Goal: Task Accomplishment & Management: Use online tool/utility

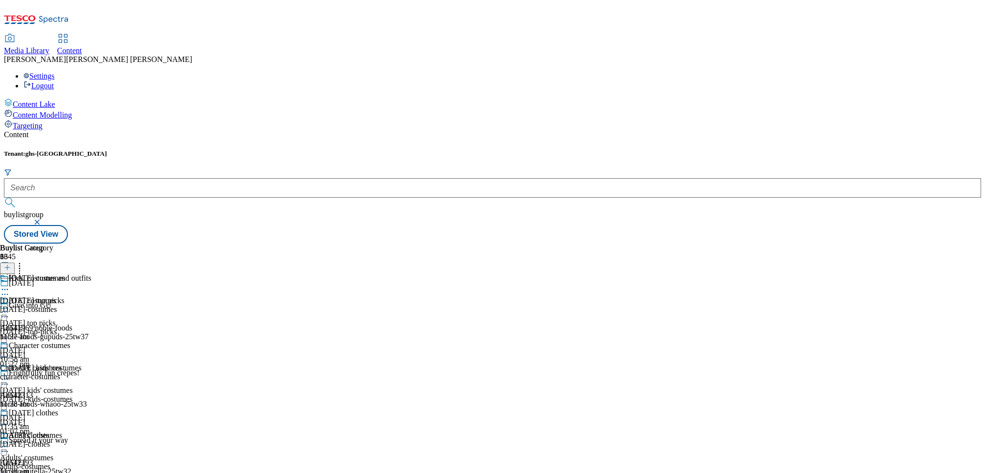
click at [200, 178] on input "text" at bounding box center [492, 188] width 977 height 20
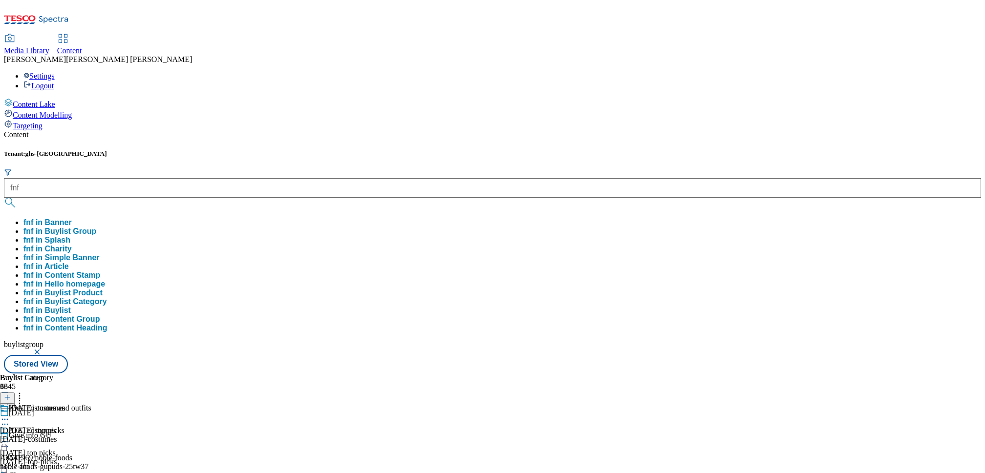
type input "fnf"
click at [4, 198] on button "submit" at bounding box center [11, 203] width 14 height 10
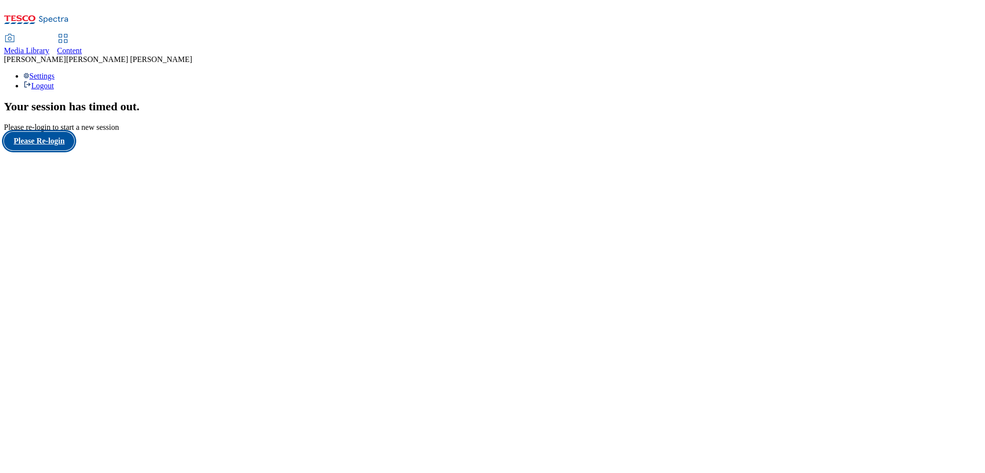
click at [63, 150] on button "Please Re-login" at bounding box center [39, 141] width 70 height 19
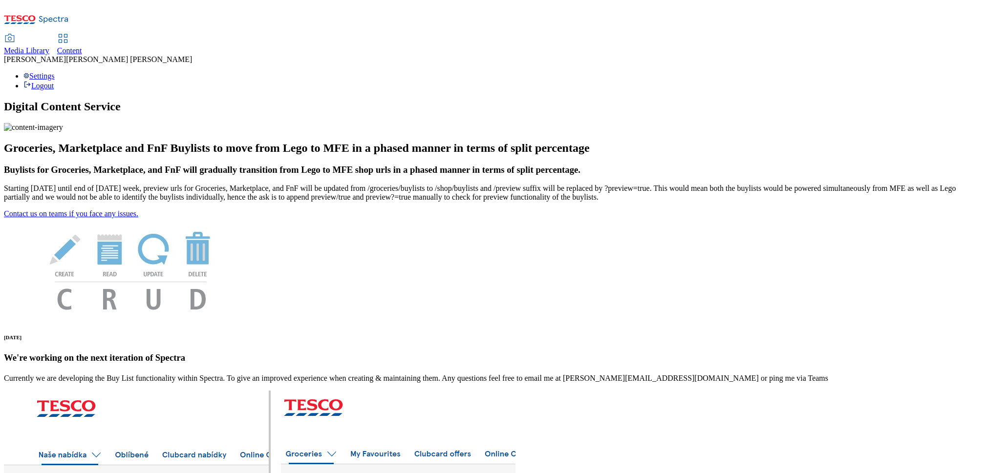
click at [82, 35] on link "Content" at bounding box center [69, 45] width 25 height 21
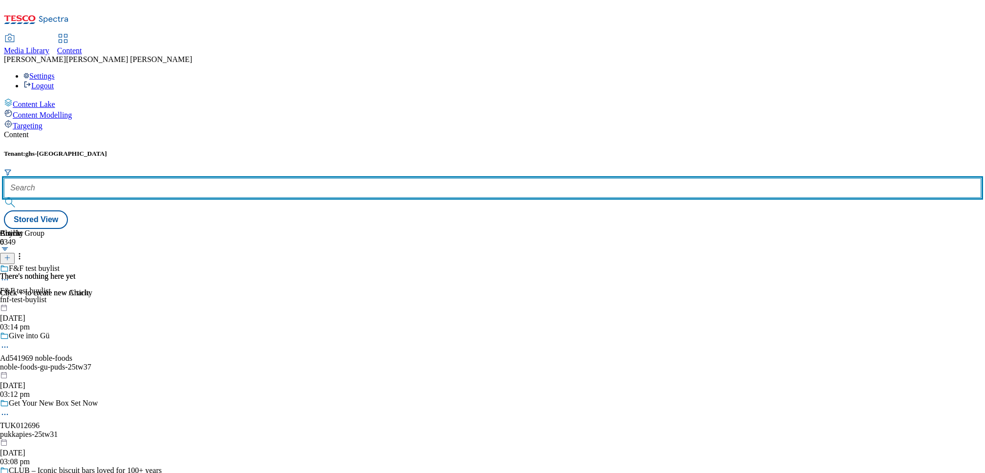
click at [215, 178] on input "text" at bounding box center [492, 188] width 977 height 20
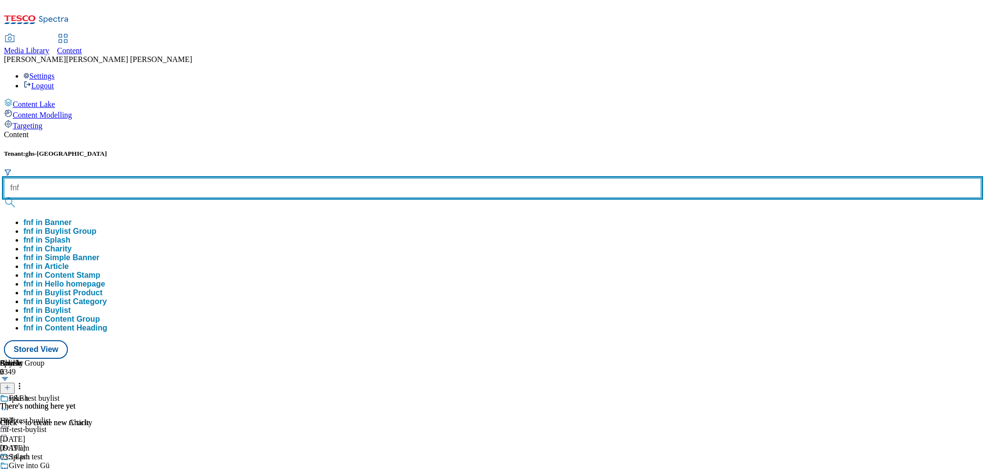
type input "fnf"
click at [4, 198] on button "submit" at bounding box center [11, 203] width 14 height 10
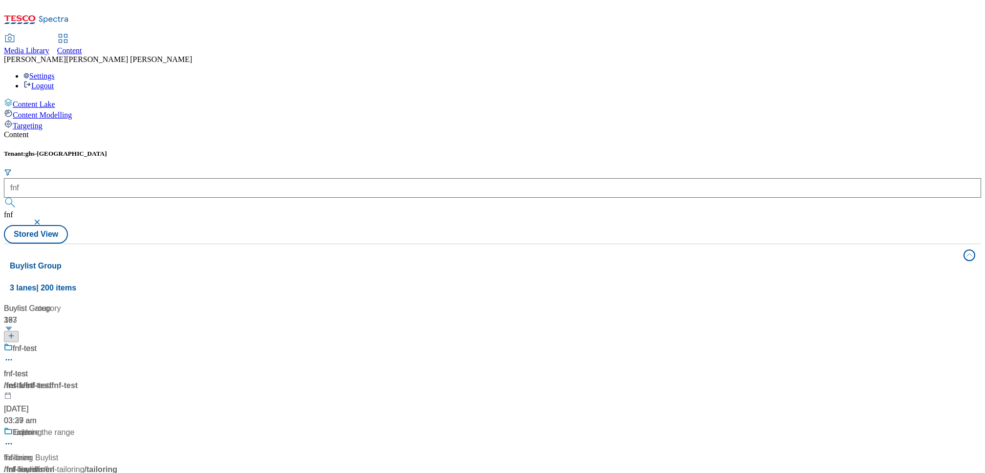
click at [126, 380] on div "/ fnf-test" at bounding box center [65, 386] width 122 height 12
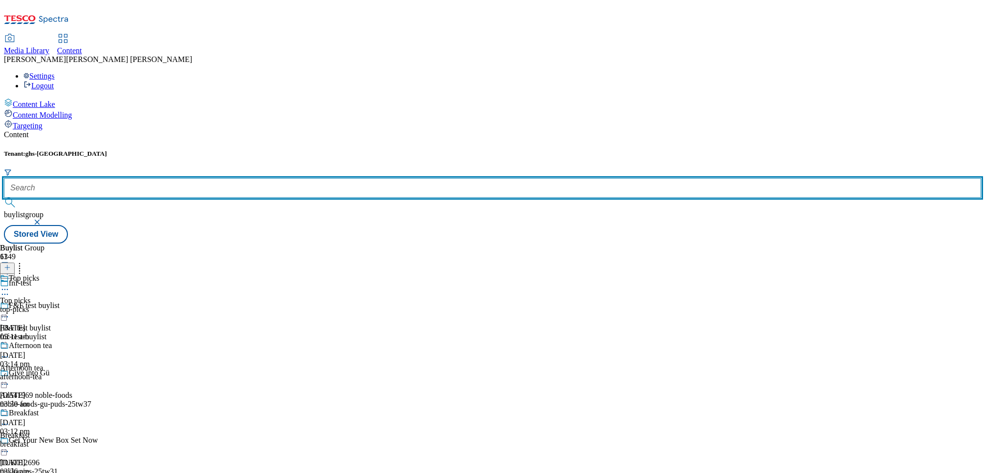
click at [220, 178] on input "text" at bounding box center [492, 188] width 977 height 20
drag, startPoint x: 242, startPoint y: 81, endPoint x: 156, endPoint y: 82, distance: 86.0
click at [160, 150] on div "Tenant: ghs-uk fnf buylistgroup" at bounding box center [492, 187] width 977 height 75
paste input "-test-buylist"
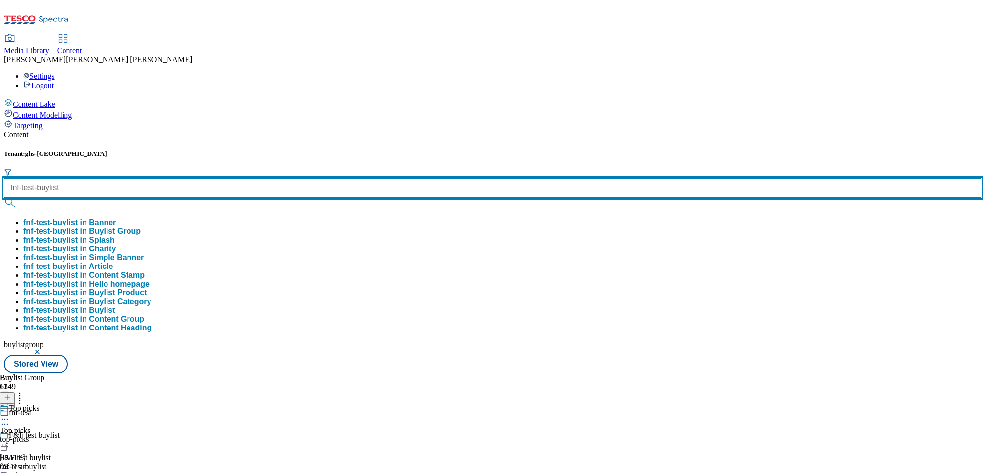
type input "fnf-test-buylist"
click at [4, 198] on button "submit" at bounding box center [11, 203] width 14 height 10
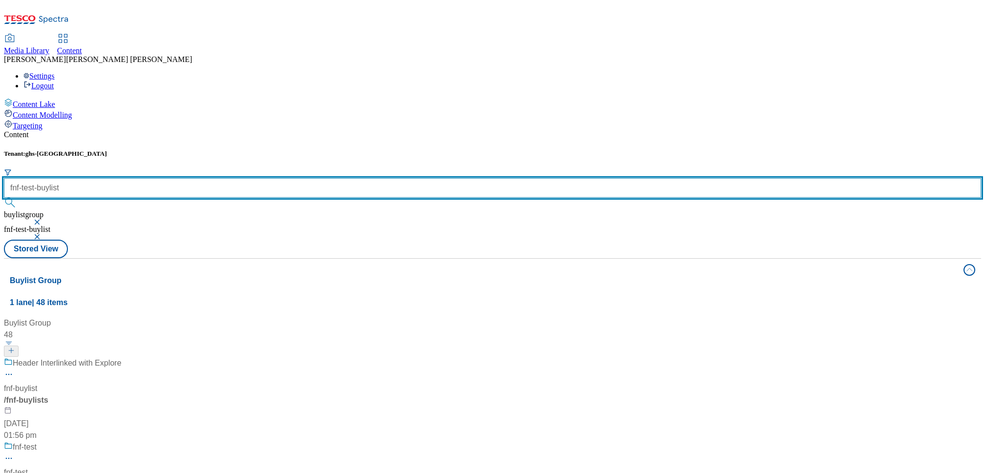
scroll to position [319, 0]
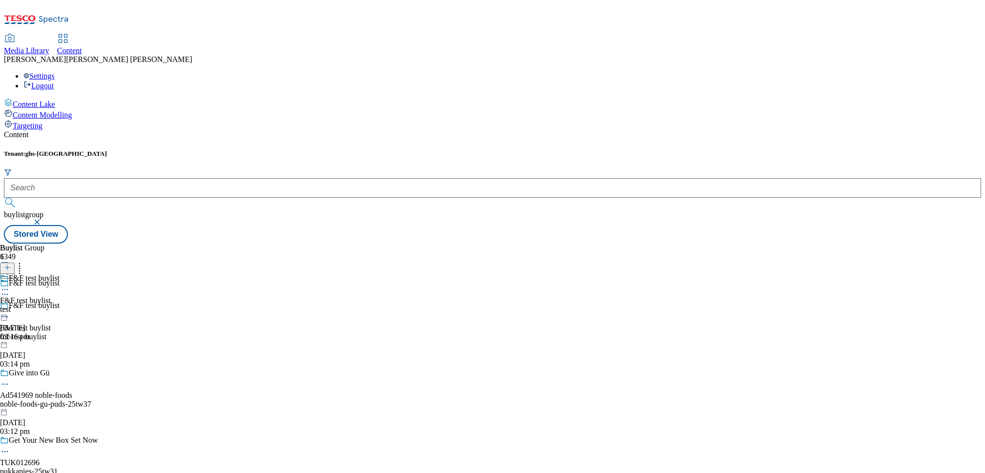
click at [60, 305] on div "test" at bounding box center [30, 309] width 60 height 9
click at [65, 305] on div "category" at bounding box center [32, 309] width 65 height 9
click at [11, 264] on icon at bounding box center [7, 267] width 7 height 7
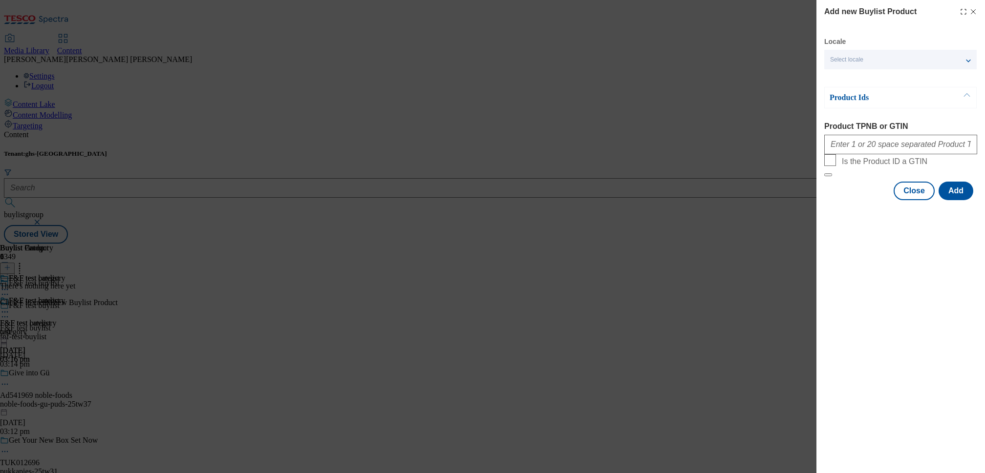
click at [974, 7] on div "Add new Buylist Product" at bounding box center [900, 12] width 153 height 12
click at [849, 142] on input "Product TPNB or GTIN" at bounding box center [900, 145] width 153 height 20
paste input "96855662 96855604 96950157 96948092 96892761 96916781 96801605 96801496 9680143…"
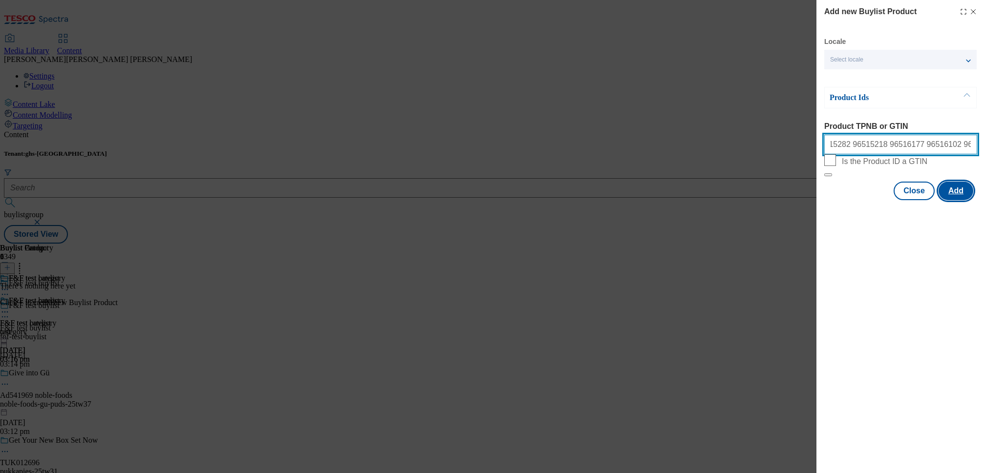
type input "96855662 96855604 96950157 96948092 96892761 96916781 96801605 96801496 9680143…"
click at [969, 200] on button "Add" at bounding box center [956, 191] width 35 height 19
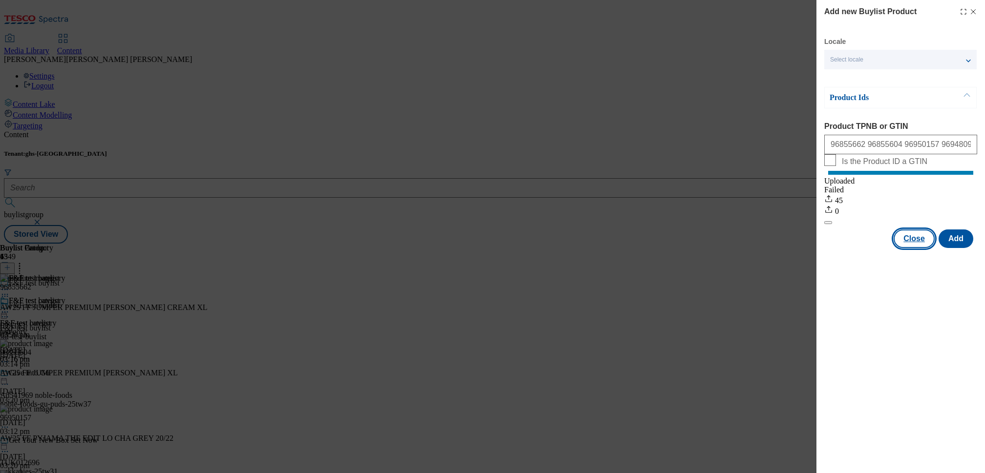
click at [909, 248] on button "Close" at bounding box center [914, 239] width 41 height 19
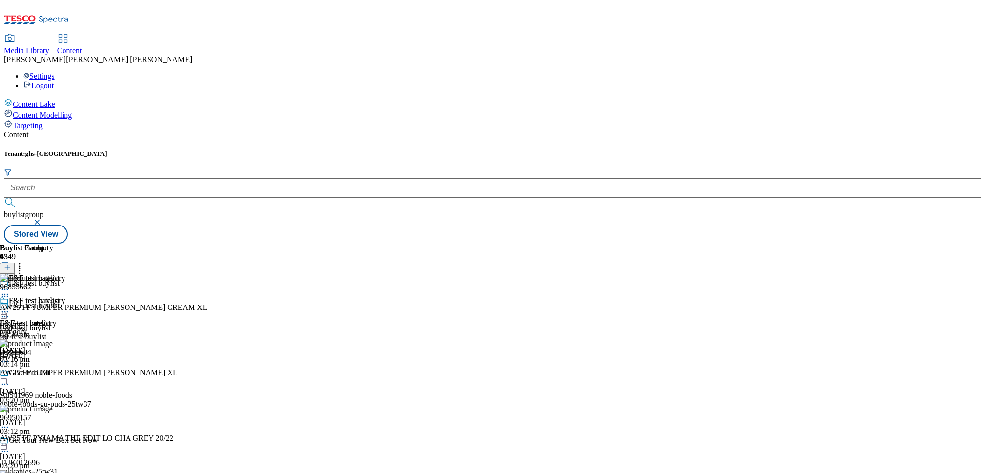
click at [24, 261] on icon at bounding box center [20, 266] width 10 height 10
click at [65, 346] on div "F&F test category F&F test category category 24 Sept 2025 03:16 pm" at bounding box center [32, 330] width 65 height 67
click at [10, 307] on icon at bounding box center [5, 312] width 10 height 10
click at [45, 327] on button "Edit" at bounding box center [33, 332] width 26 height 11
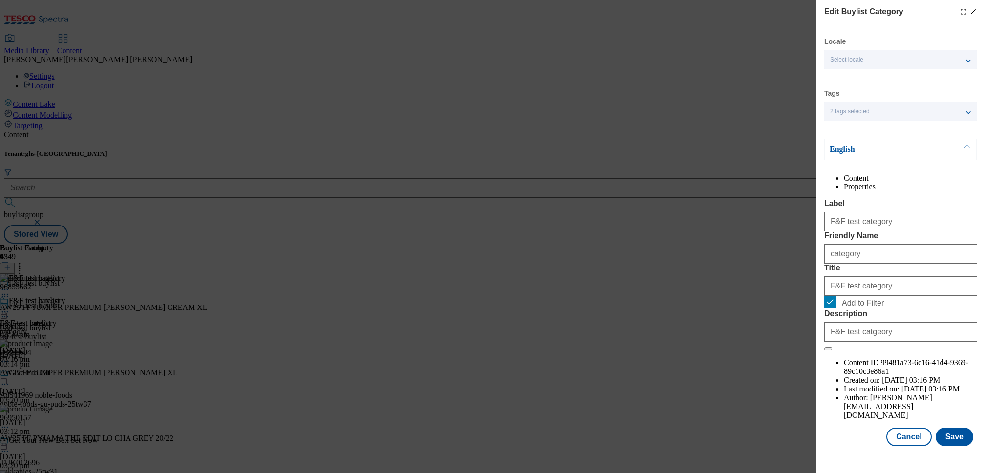
scroll to position [7, 0]
click at [943, 444] on button "Save" at bounding box center [955, 437] width 38 height 19
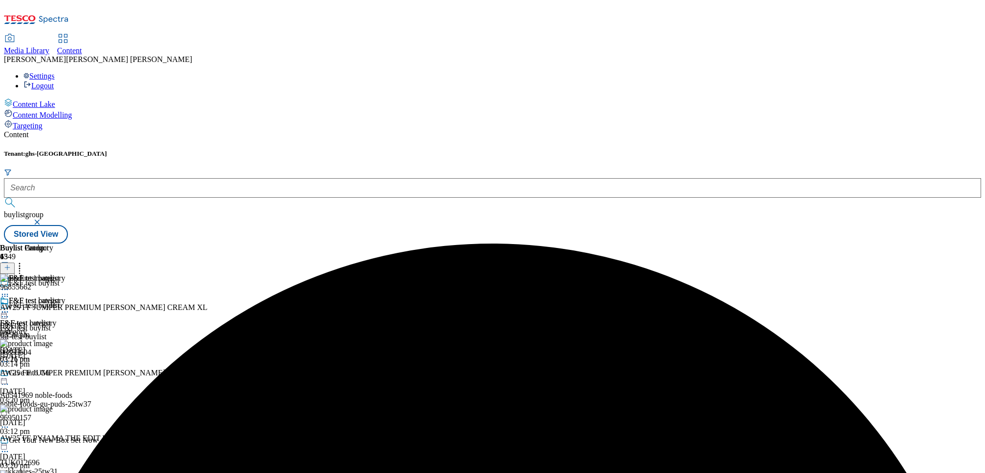
click at [10, 307] on icon at bounding box center [5, 312] width 10 height 10
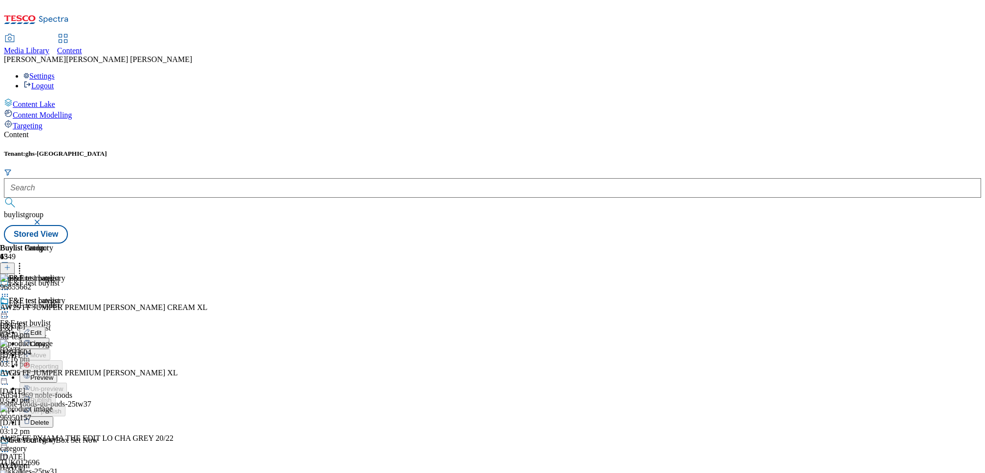
click at [53, 374] on span "Preview" at bounding box center [41, 377] width 23 height 7
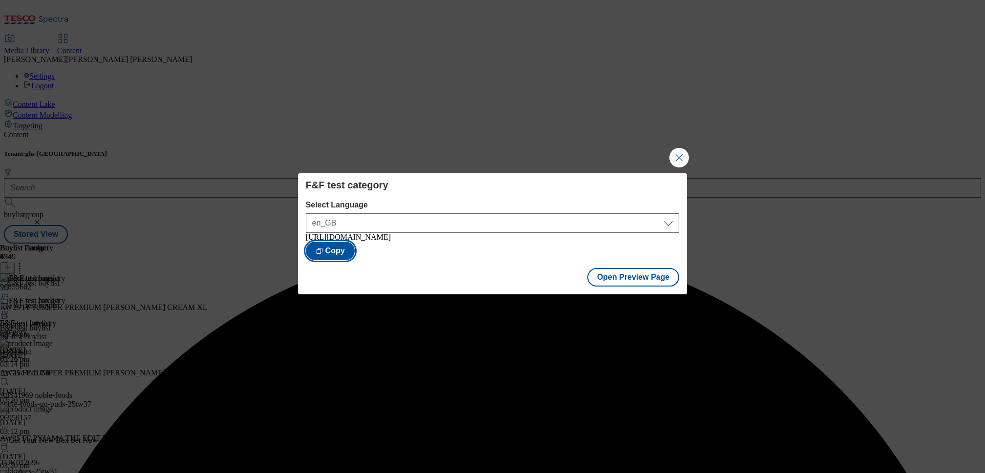
click at [355, 253] on button "Copy" at bounding box center [330, 251] width 49 height 19
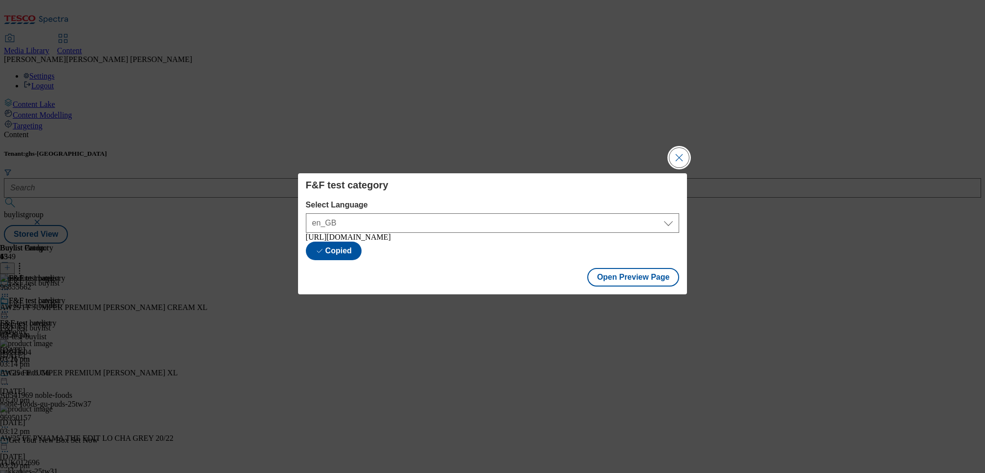
click at [683, 159] on button "Close Modal" at bounding box center [679, 158] width 20 height 20
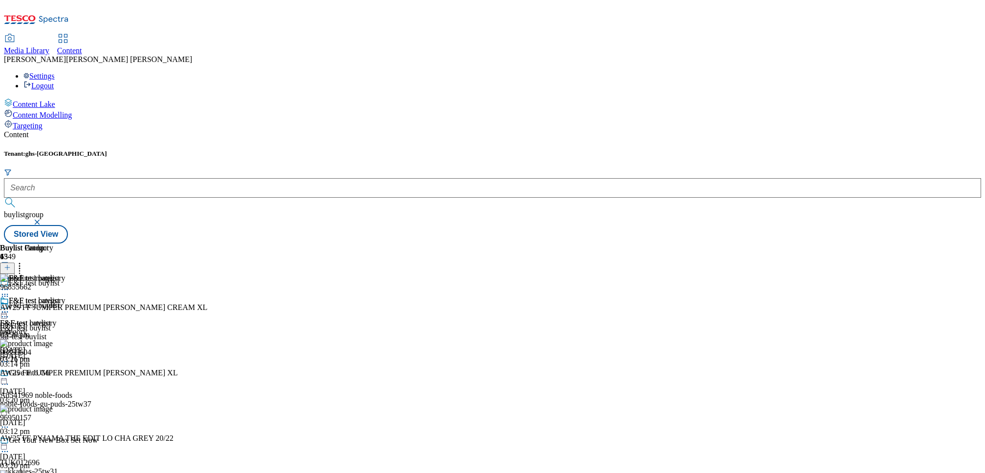
click at [10, 307] on icon at bounding box center [5, 312] width 10 height 10
click at [45, 327] on button "Edit" at bounding box center [33, 332] width 26 height 11
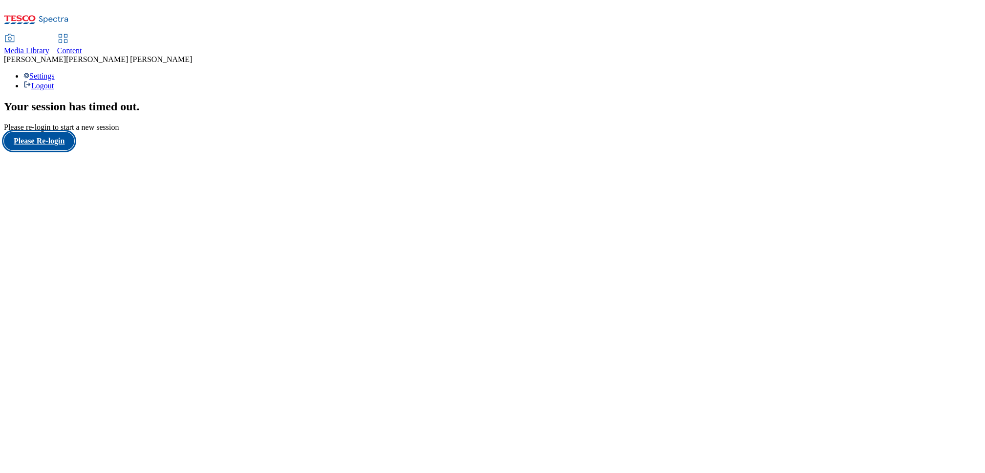
click at [49, 150] on button "Please Re-login" at bounding box center [39, 141] width 70 height 19
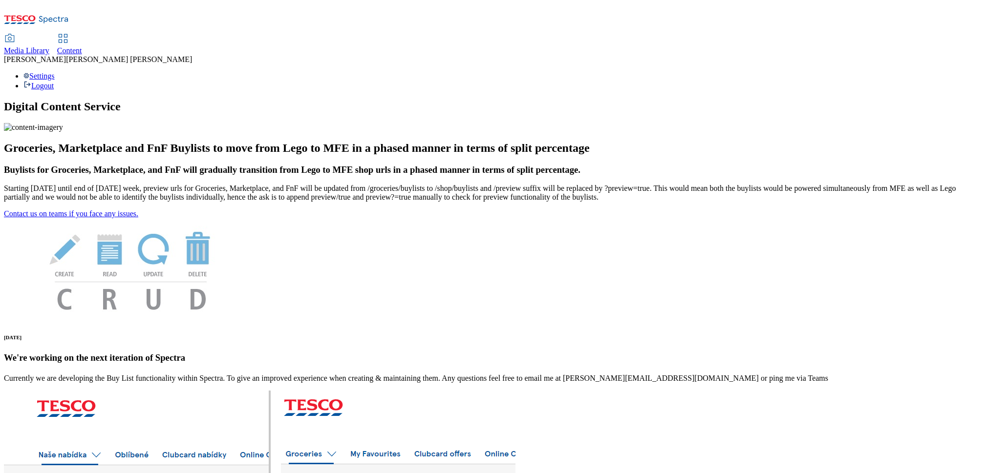
click at [82, 46] on span "Content" at bounding box center [69, 50] width 25 height 8
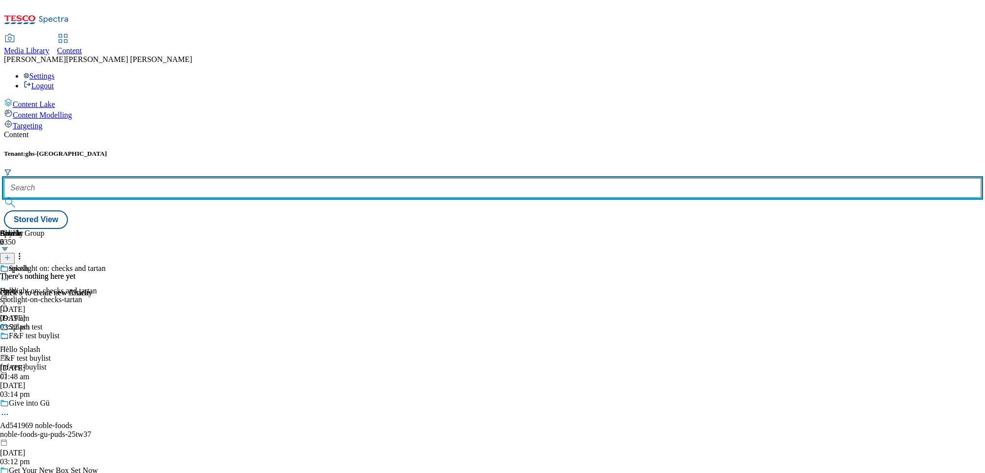
click at [210, 178] on input "text" at bounding box center [492, 188] width 977 height 20
paste input "[URL][DOMAIN_NAME]"
type input "[URL][DOMAIN_NAME]"
paste input "/fnf-test-buylist"
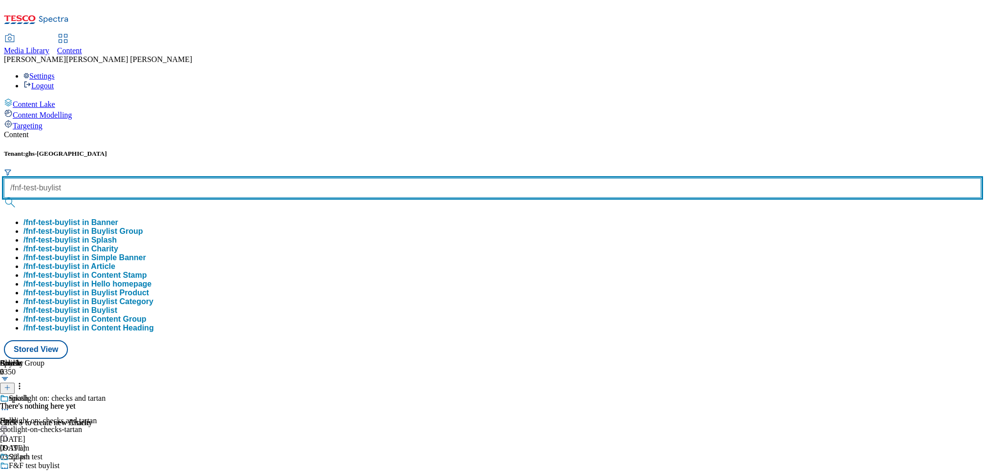
click at [201, 178] on input "/fnf-test-buylist" at bounding box center [492, 188] width 977 height 20
type input "fnf-test-buylist"
click at [4, 198] on button "submit" at bounding box center [11, 203] width 14 height 10
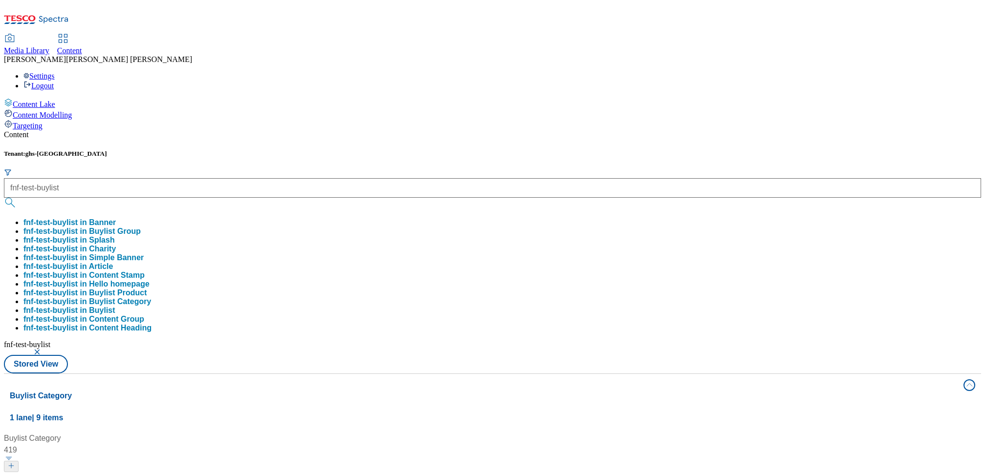
click at [458, 150] on div "Tenant: ghs-uk fnf-test-buylist fnf-test-buylist in Banner fnf-test-buylist in …" at bounding box center [492, 262] width 977 height 224
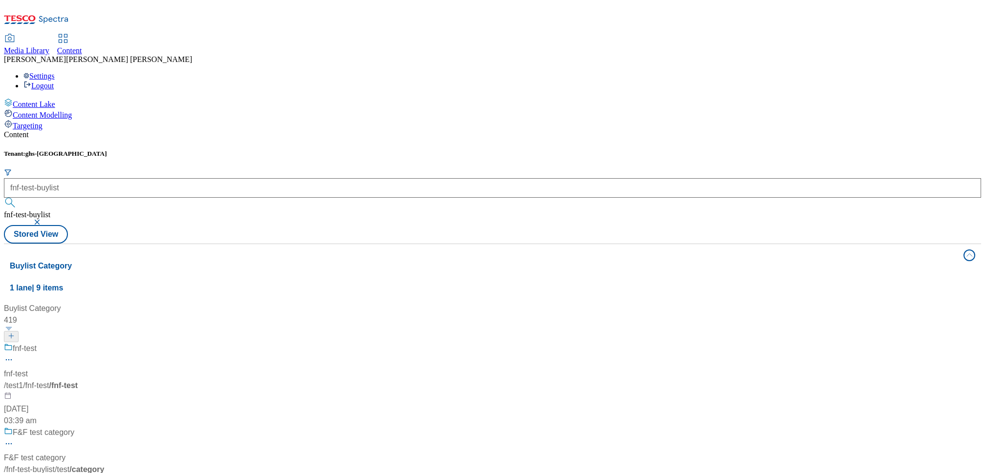
click at [126, 380] on div "/ test1 / fnf-test / fnf-test" at bounding box center [65, 386] width 122 height 12
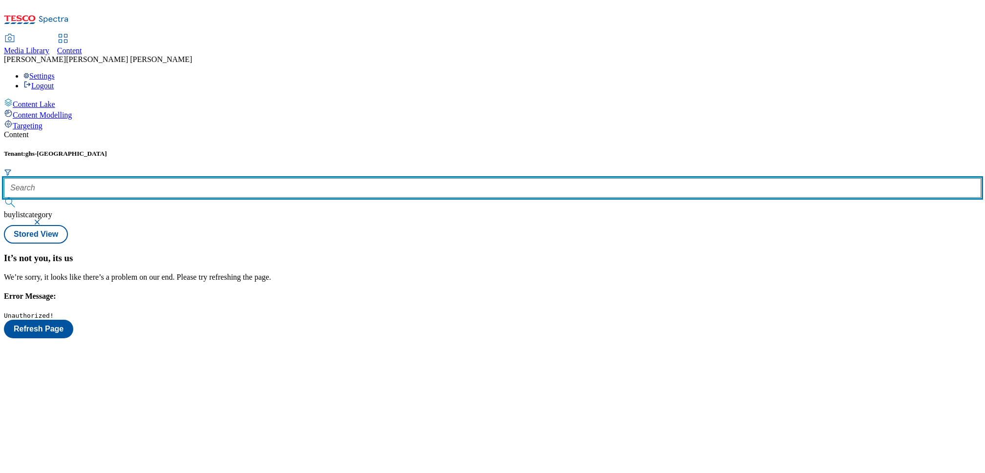
click at [205, 178] on input "text" at bounding box center [492, 188] width 977 height 20
paste input "/fnf-test-buylist"
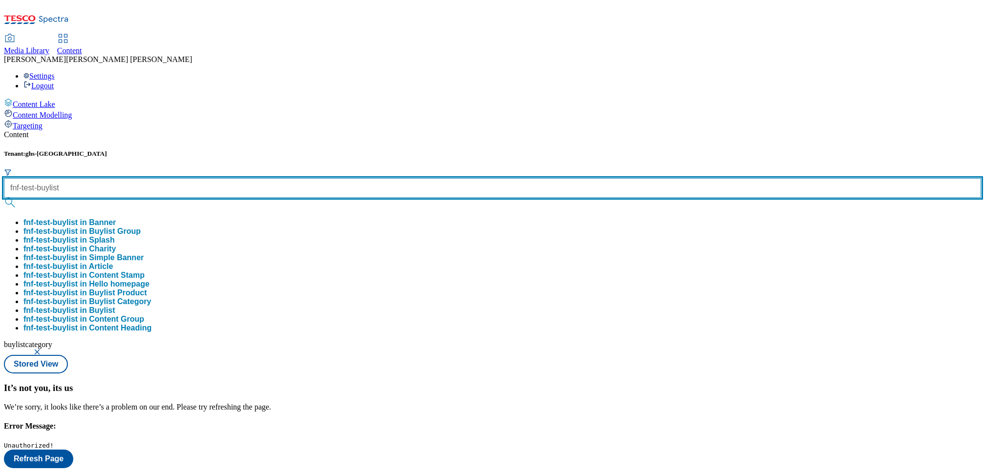
type input "fnf-test-buylist"
click at [4, 198] on button "submit" at bounding box center [11, 203] width 14 height 10
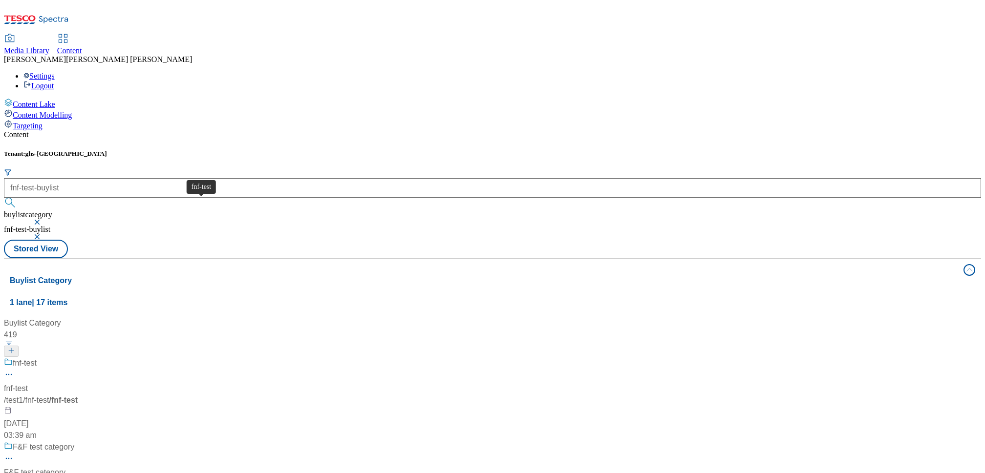
click at [37, 358] on div "fnf-test" at bounding box center [25, 364] width 24 height 12
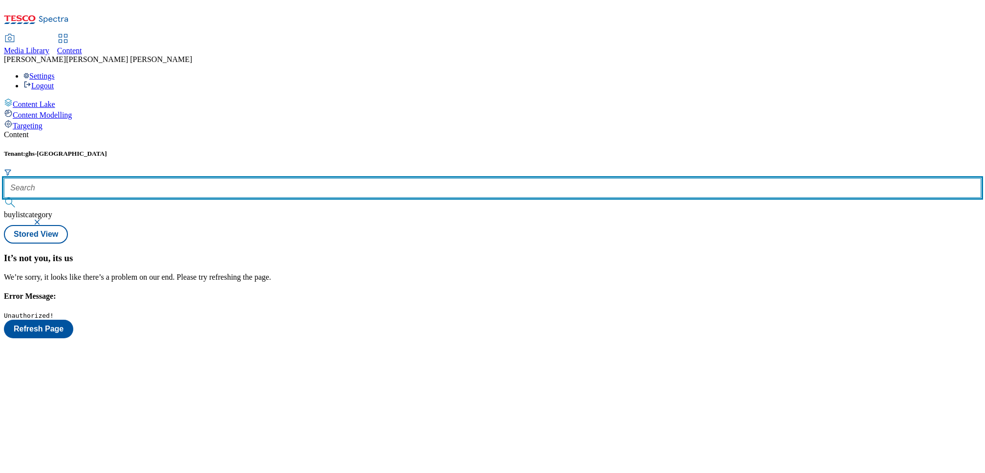
click at [236, 178] on input "text" at bounding box center [492, 188] width 977 height 20
paste input "/fnf-test-buylist"
click at [200, 178] on input "/fnf-test-buylist" at bounding box center [492, 188] width 977 height 20
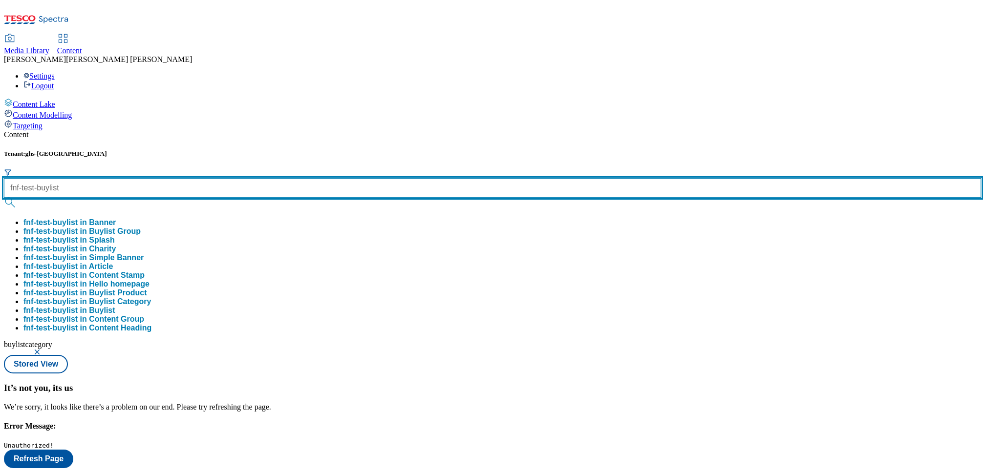
type input "fnf-test-buylist"
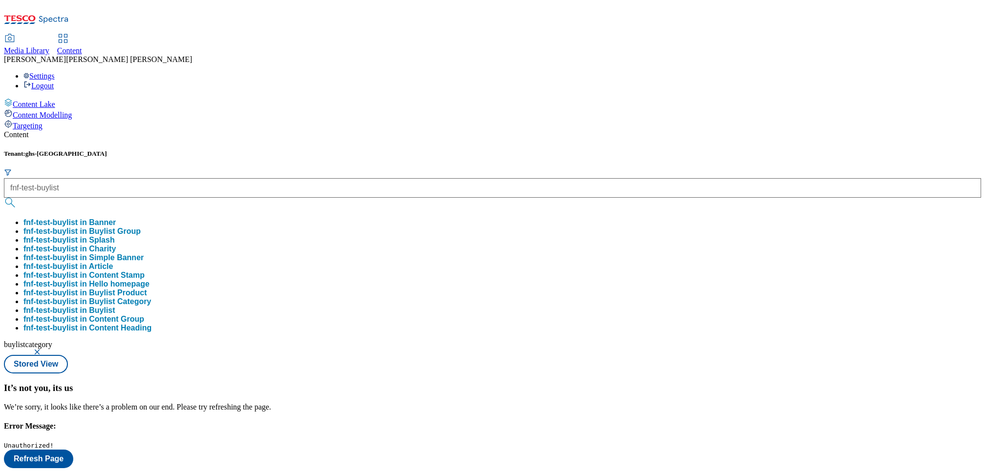
click at [82, 46] on span "Content" at bounding box center [69, 50] width 25 height 8
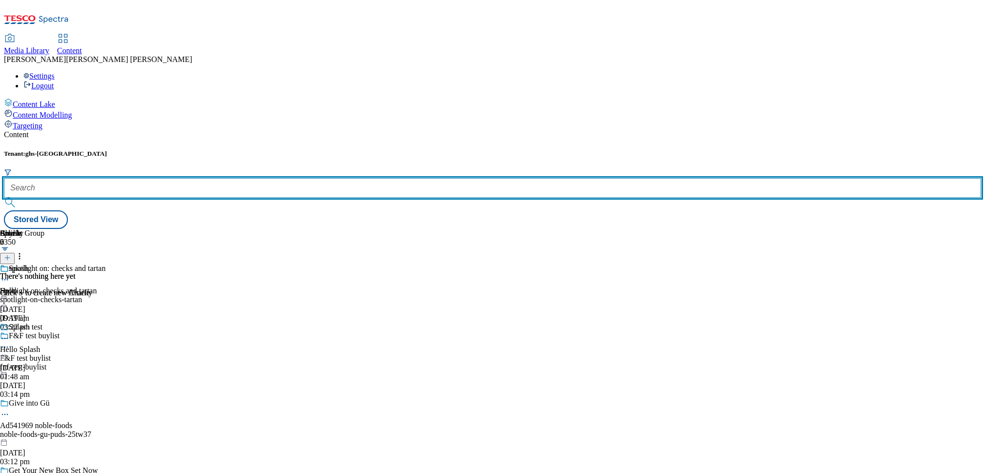
click at [225, 178] on input "text" at bounding box center [492, 188] width 977 height 20
paste input "/fnf-test-buylist"
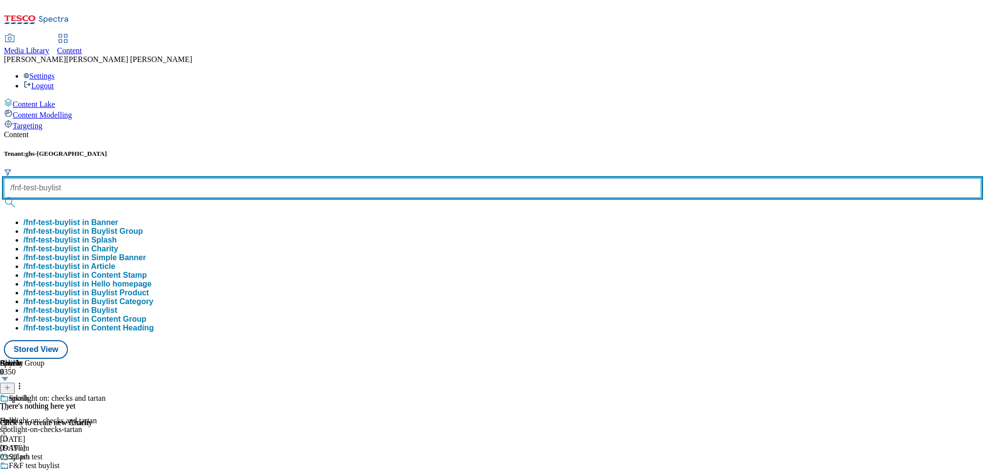
click at [199, 178] on input "/fnf-test-buylist" at bounding box center [492, 188] width 977 height 20
type input "fnf-test-buylist"
click at [4, 198] on button "submit" at bounding box center [11, 203] width 14 height 10
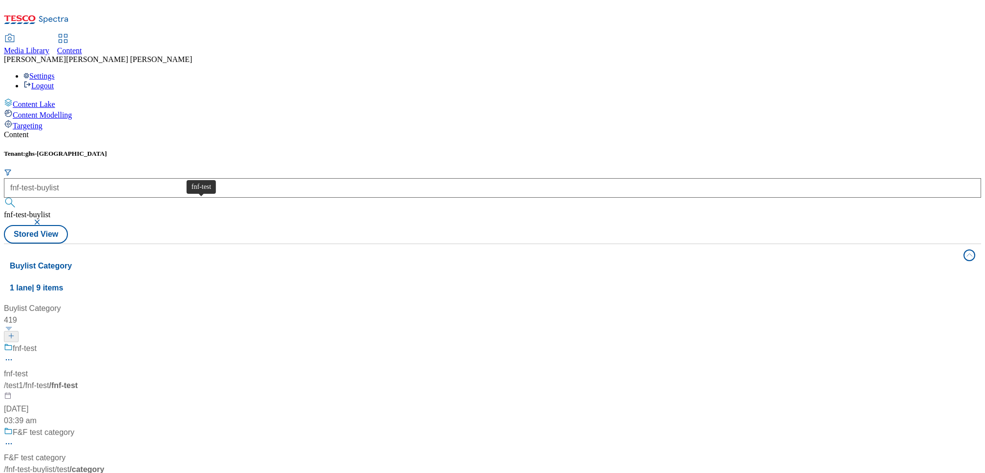
click at [37, 343] on div "fnf-test" at bounding box center [25, 349] width 24 height 12
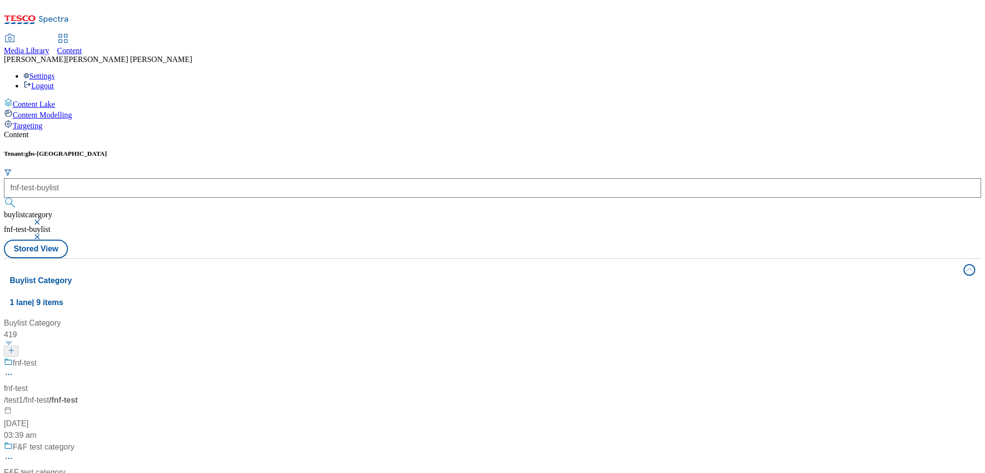
scroll to position [34, 0]
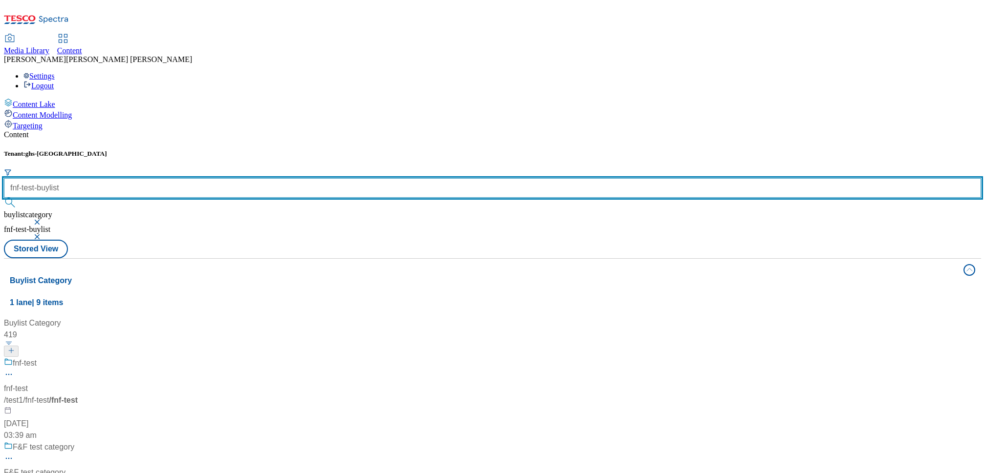
click at [228, 178] on input "fnf-test-buylist" at bounding box center [492, 188] width 977 height 20
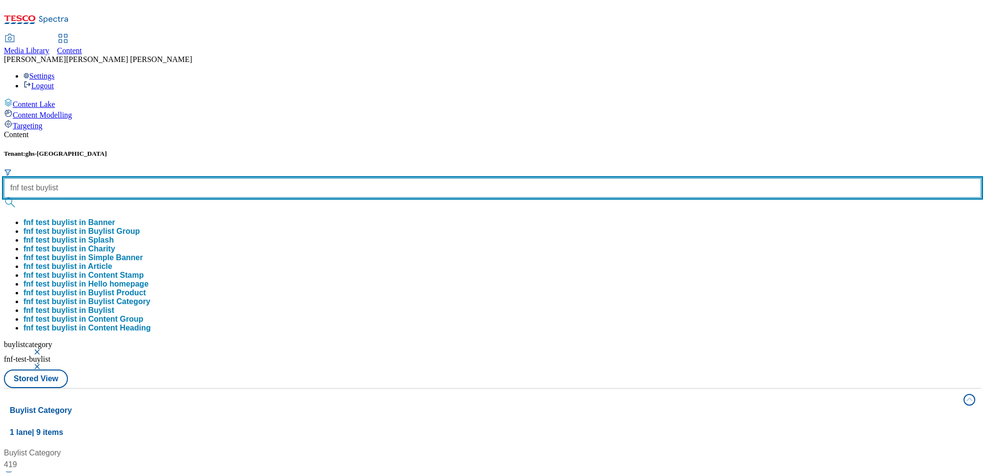
type input "fnf test buylist"
click at [4, 198] on button "submit" at bounding box center [11, 203] width 14 height 10
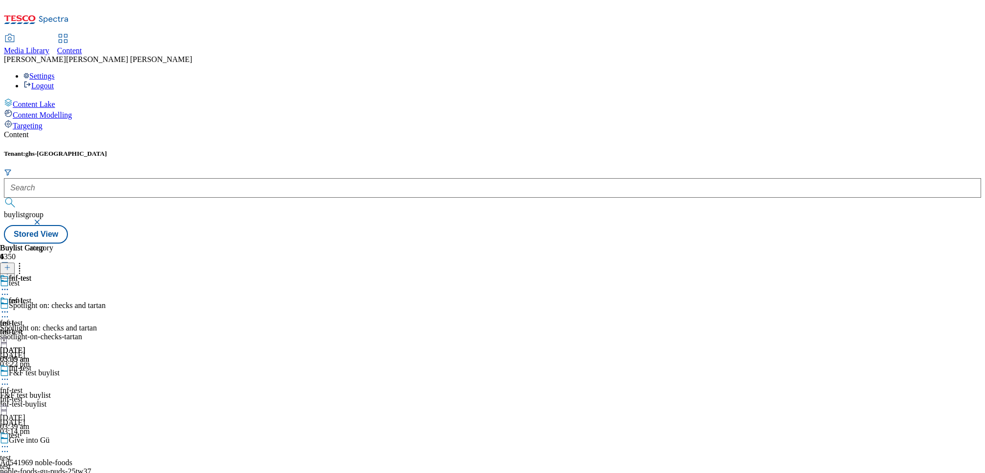
click at [53, 297] on div "fnf-test" at bounding box center [26, 308] width 53 height 22
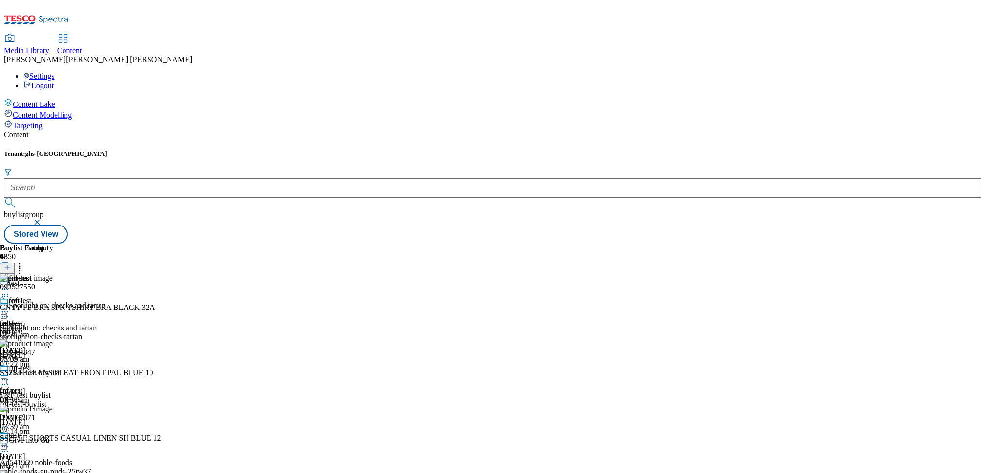
click at [209, 431] on div "test test test [DATE] 04:02 am" at bounding box center [104, 464] width 209 height 67
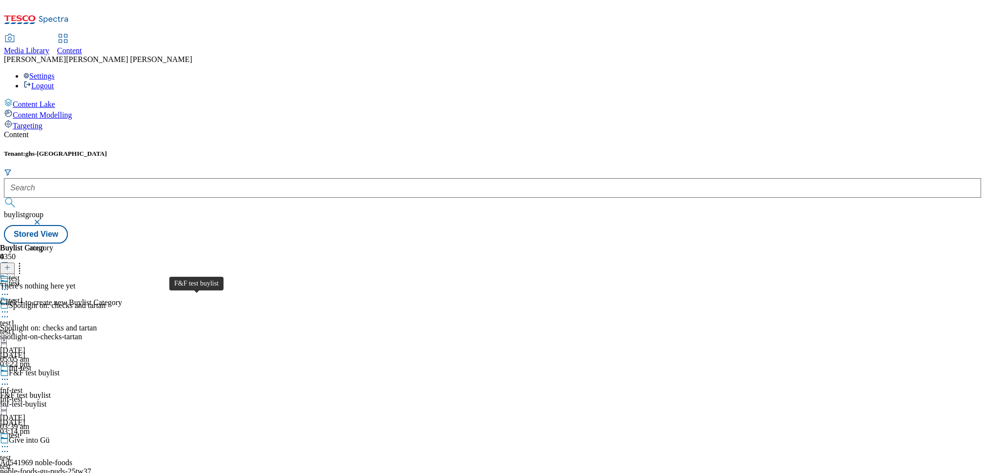
click at [60, 369] on div "F&F test buylist" at bounding box center [34, 373] width 51 height 9
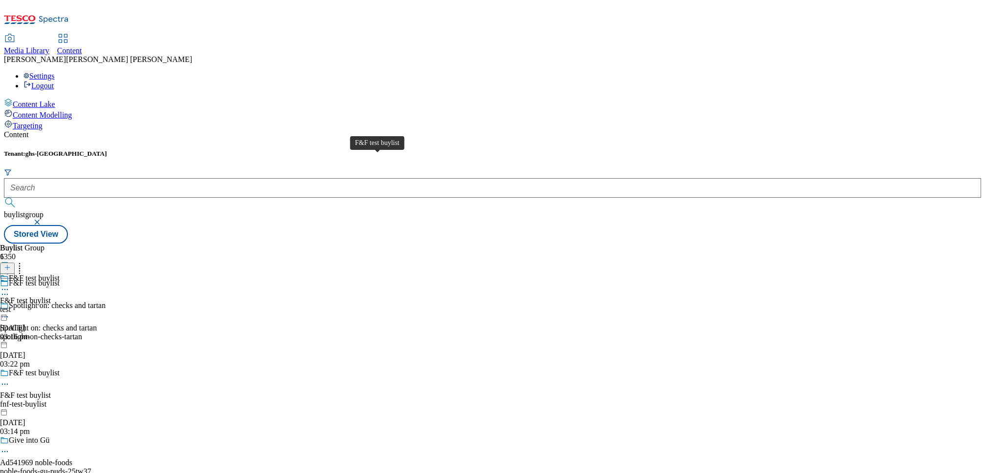
click at [60, 274] on div "F&F test buylist" at bounding box center [34, 278] width 51 height 9
click at [65, 274] on div "F&F test category" at bounding box center [37, 278] width 57 height 9
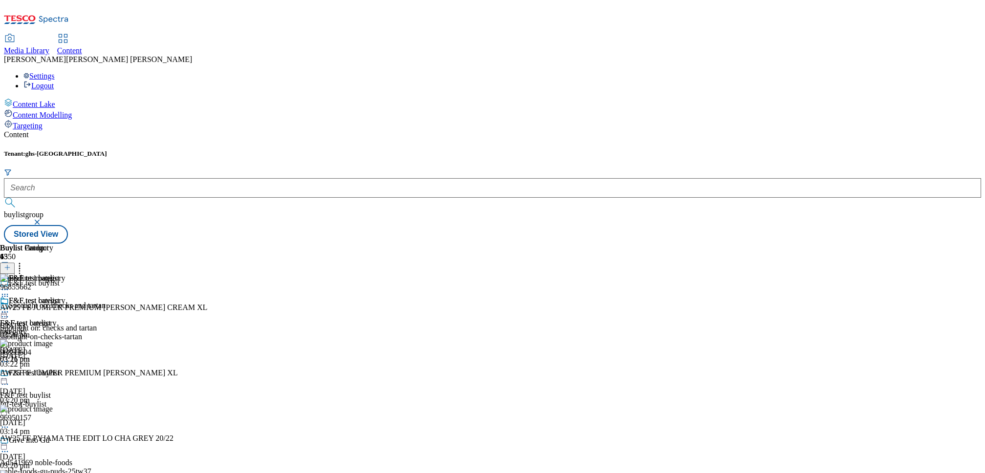
click at [65, 307] on div at bounding box center [32, 313] width 65 height 12
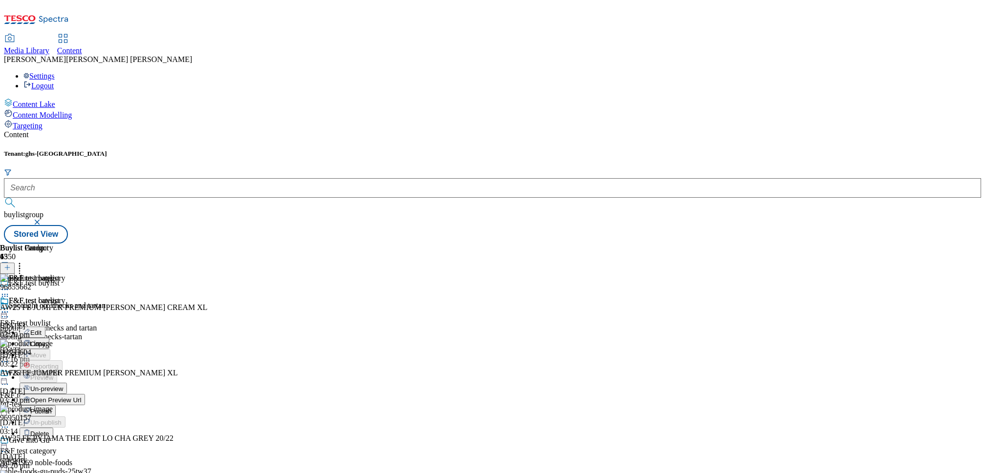
click at [42, 329] on span "Edit" at bounding box center [35, 332] width 11 height 7
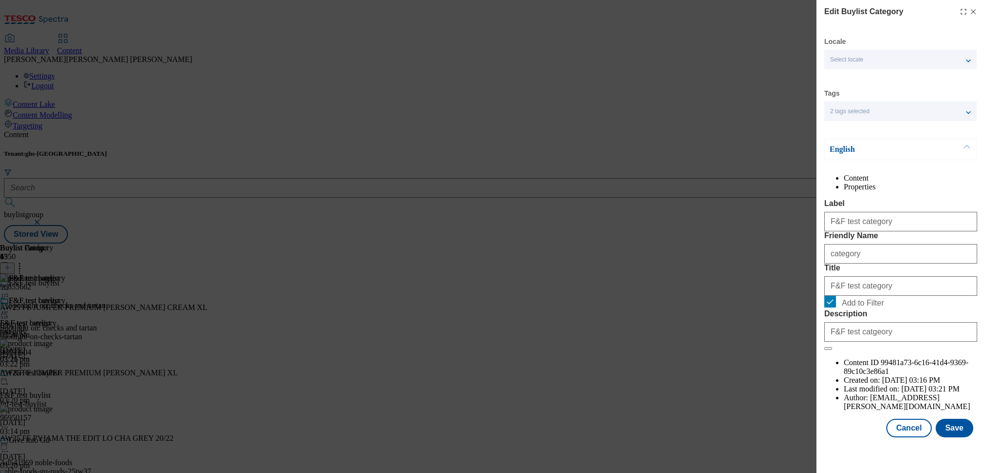
scroll to position [7, 0]
click at [900, 183] on li "Properties" at bounding box center [910, 187] width 133 height 9
click at [865, 183] on li "Content" at bounding box center [910, 178] width 133 height 9
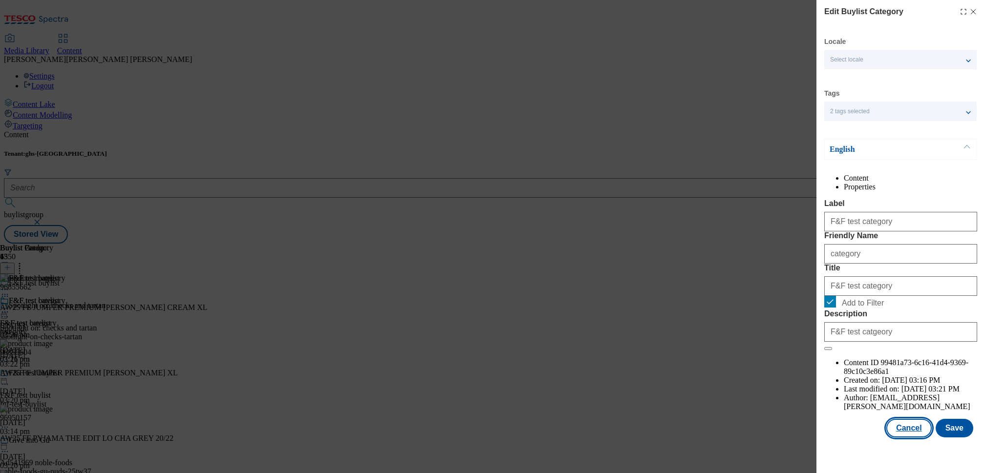
click at [900, 438] on button "Cancel" at bounding box center [908, 428] width 45 height 19
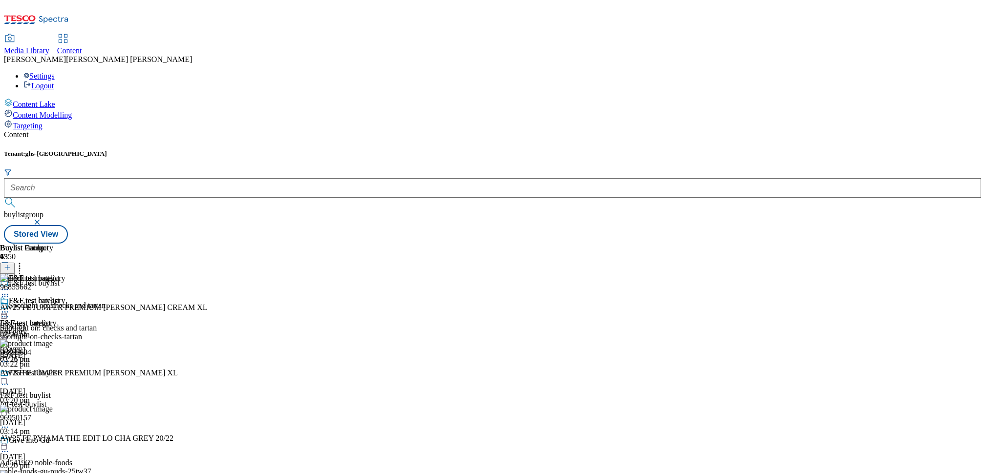
scroll to position [0, 0]
click at [21, 266] on circle at bounding box center [19, 266] width 1 height 1
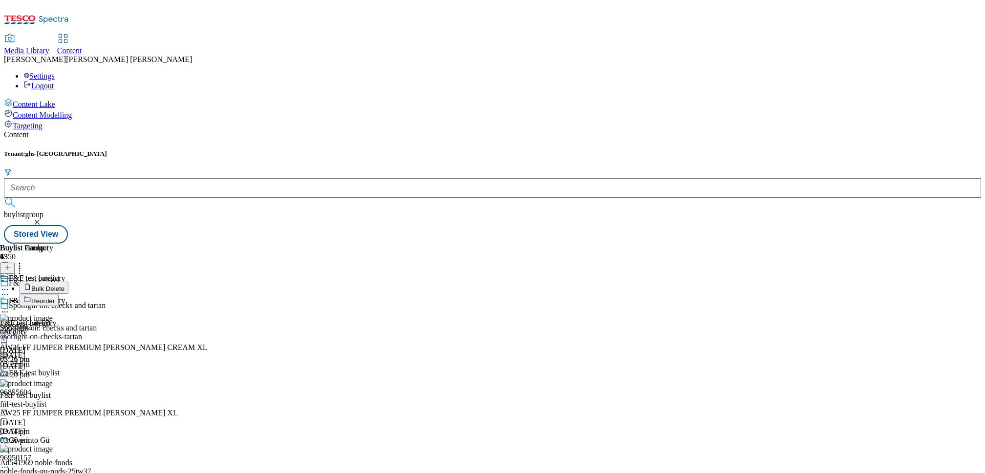
click at [65, 362] on div "F&F test category F&F test category category [DATE] 03:21 pm" at bounding box center [32, 330] width 65 height 67
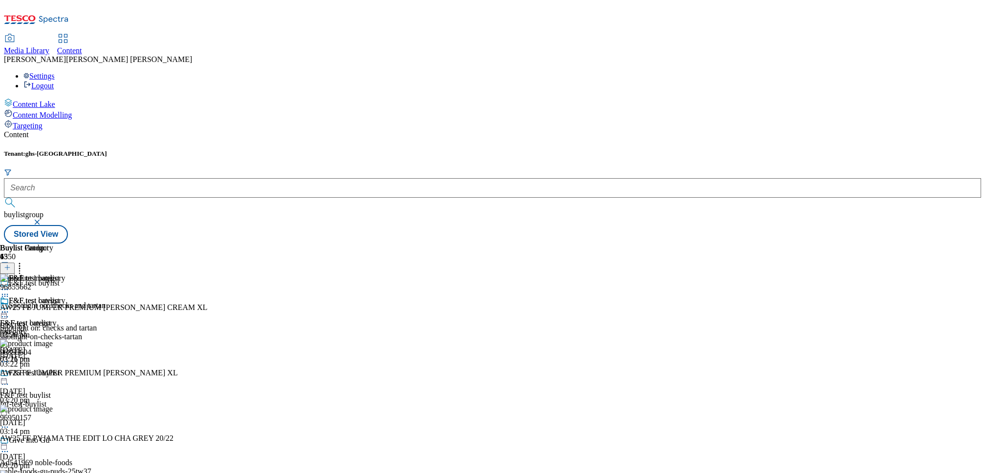
click at [21, 268] on circle at bounding box center [19, 268] width 1 height 1
click at [65, 297] on div "F&F test category F&F test category category [DATE] 03:21 pm" at bounding box center [32, 330] width 65 height 67
click at [10, 307] on icon at bounding box center [5, 312] width 10 height 10
click at [65, 297] on div "F&F test category F&F test category category [DATE] 03:21 pm" at bounding box center [32, 330] width 65 height 67
click at [10, 307] on icon at bounding box center [5, 312] width 10 height 10
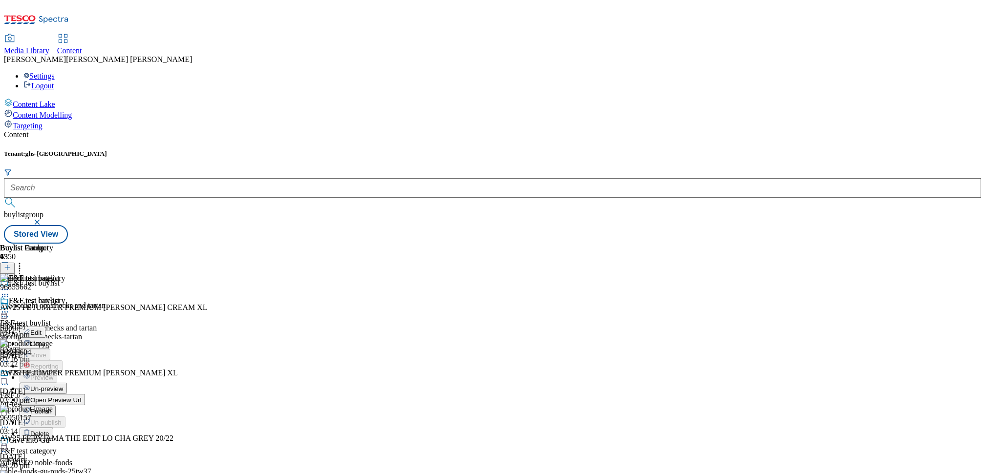
click at [42, 329] on span "Edit" at bounding box center [35, 332] width 11 height 7
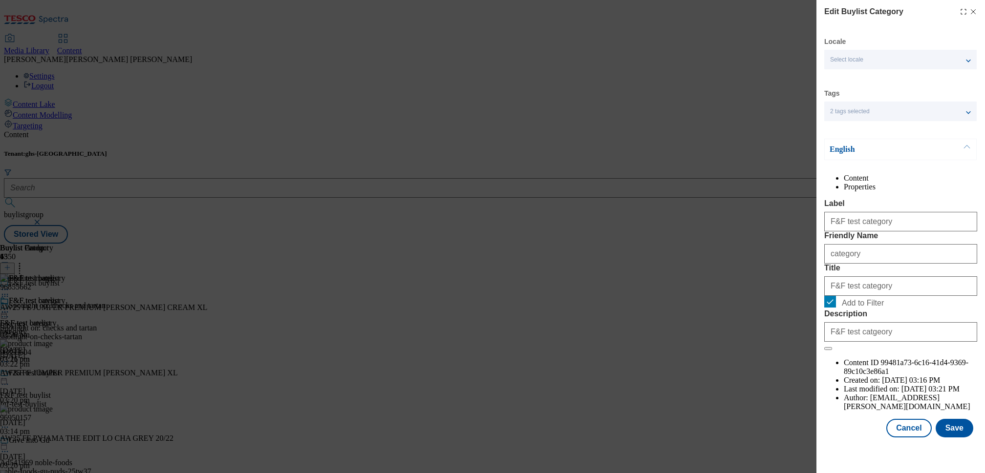
scroll to position [7, 0]
click at [932, 183] on li "Properties" at bounding box center [910, 187] width 133 height 9
click at [859, 183] on li "Content" at bounding box center [910, 178] width 133 height 9
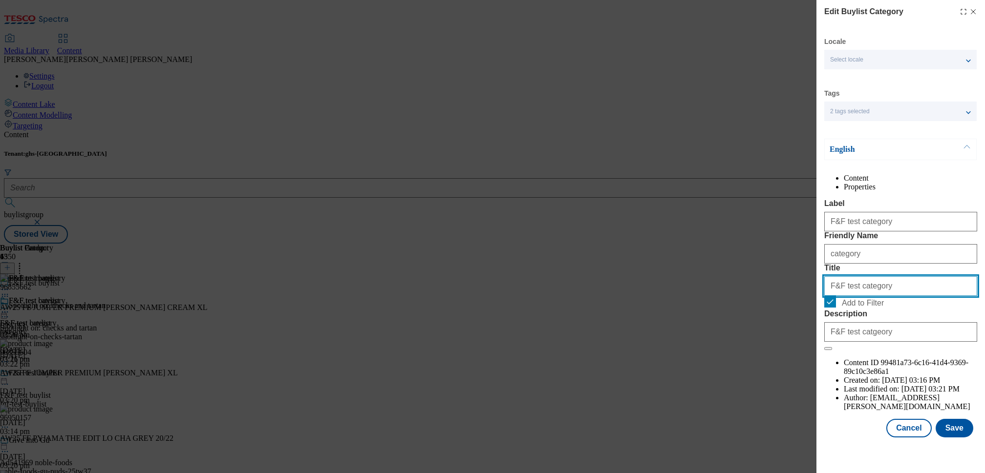
click at [863, 296] on input "F&F test category" at bounding box center [900, 287] width 153 height 20
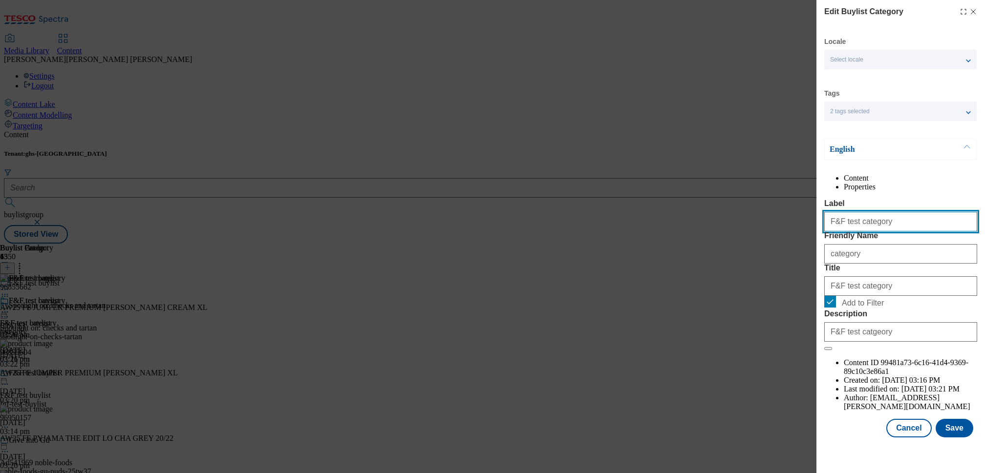
click at [882, 232] on input "F&F test category" at bounding box center [900, 222] width 153 height 20
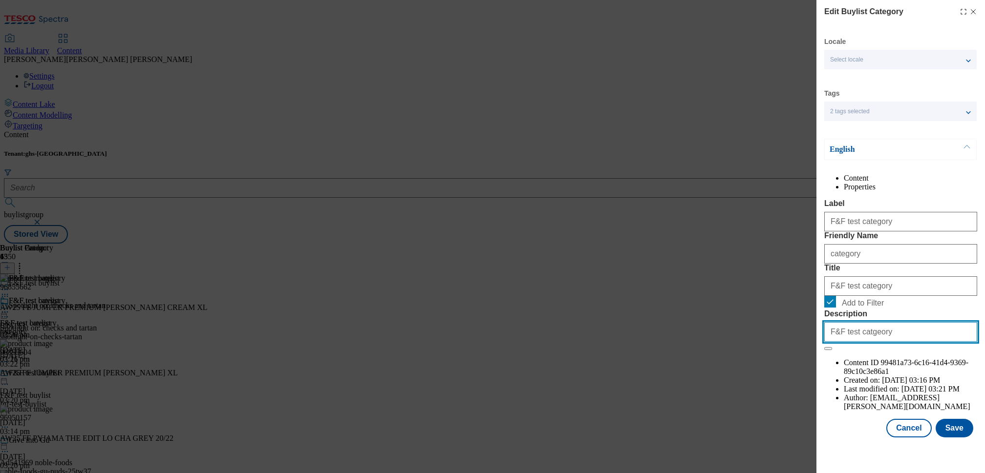
click at [886, 342] on input "F&F test catgeory" at bounding box center [900, 332] width 153 height 20
click at [923, 438] on button "Cancel" at bounding box center [908, 428] width 45 height 19
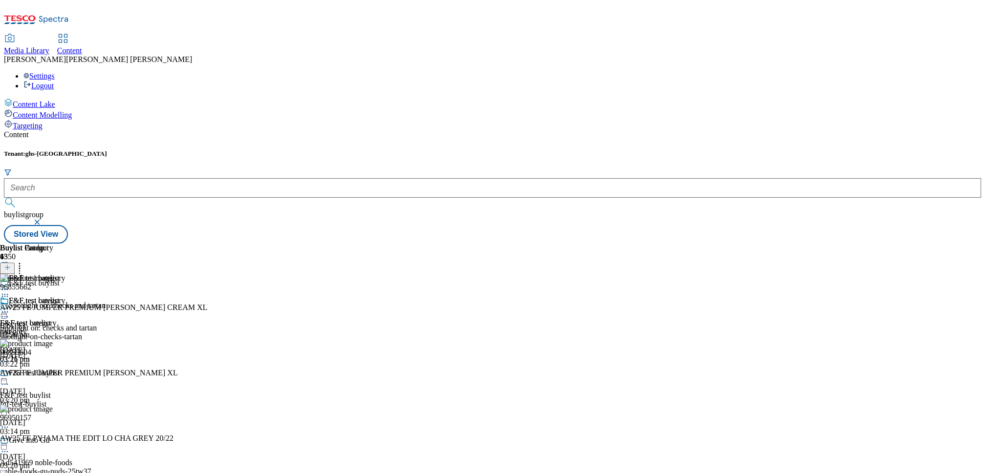
click at [10, 307] on icon at bounding box center [5, 312] width 10 height 10
click at [45, 327] on button "Edit" at bounding box center [33, 332] width 26 height 11
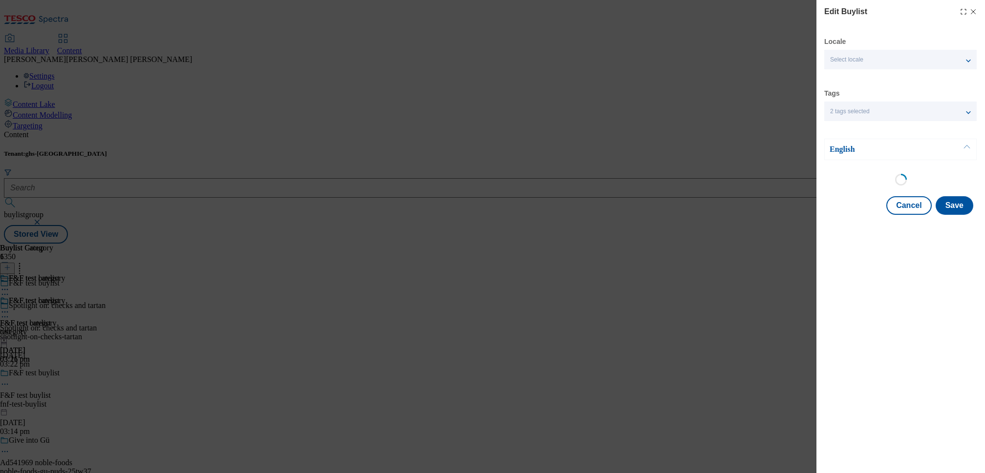
select select "evergreen"
select select "Banner"
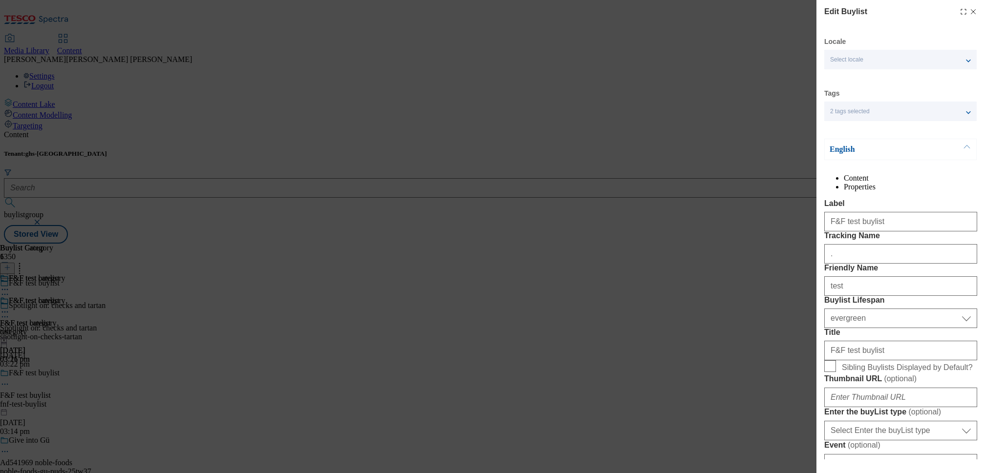
click at [909, 183] on li "Properties" at bounding box center [910, 187] width 133 height 9
click at [862, 180] on li "Content" at bounding box center [910, 178] width 133 height 9
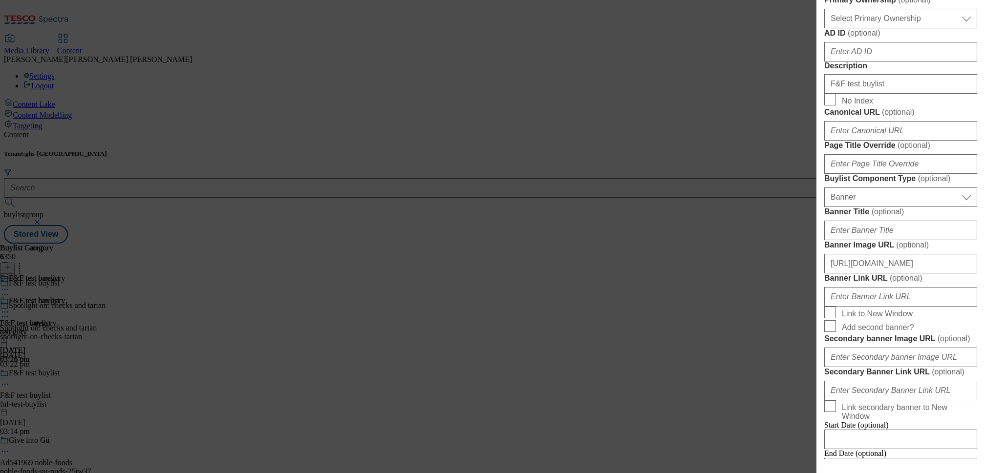
scroll to position [526, 0]
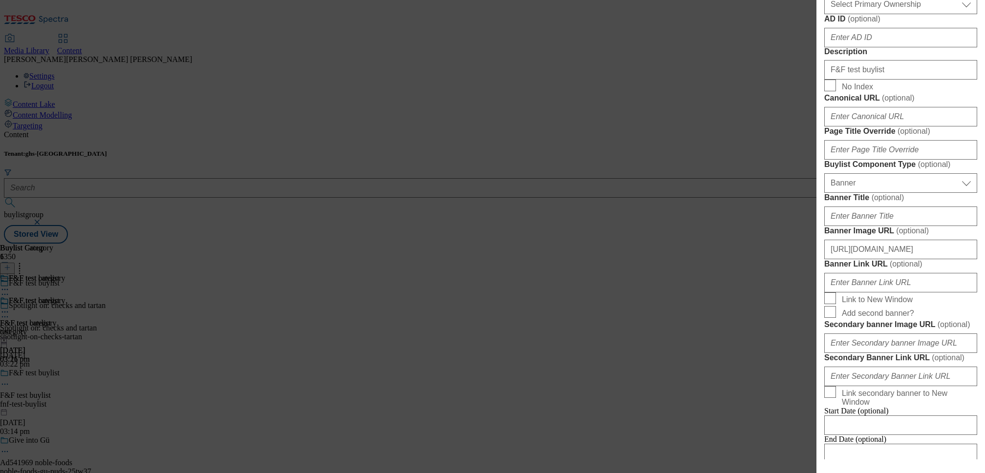
click at [762, 107] on div "Edit Buylist Locale Select locale English Welsh Tags 2 tags selected fnf market…" at bounding box center [492, 236] width 985 height 473
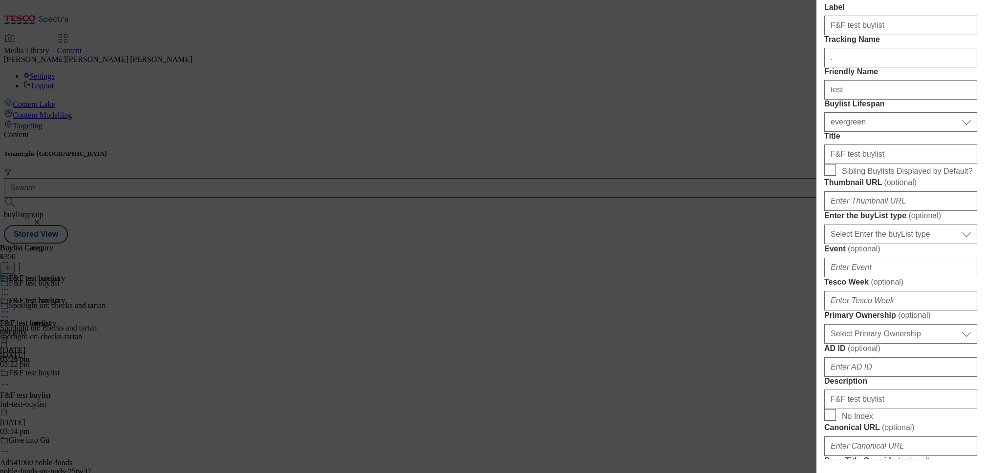
scroll to position [0, 0]
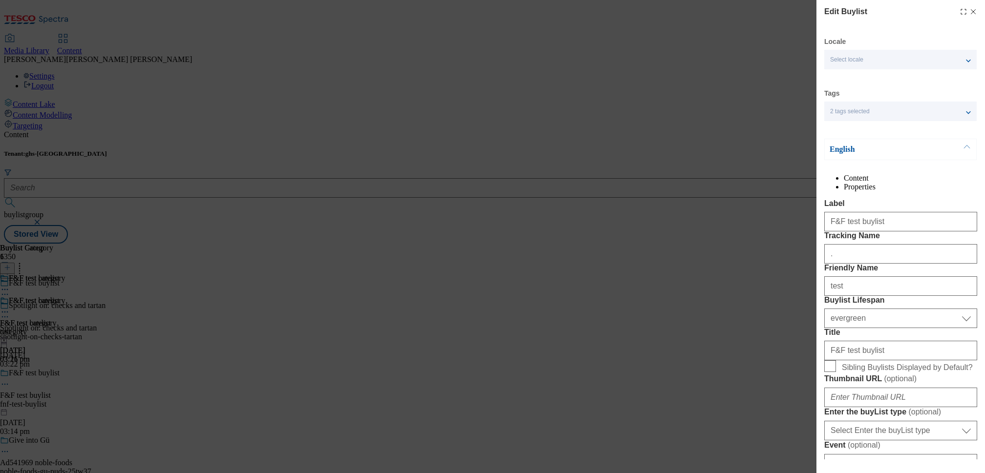
click at [971, 11] on icon "Modal" at bounding box center [973, 12] width 8 height 8
select select "evergreen"
select select "Banner"
